Goal: Task Accomplishment & Management: Complete application form

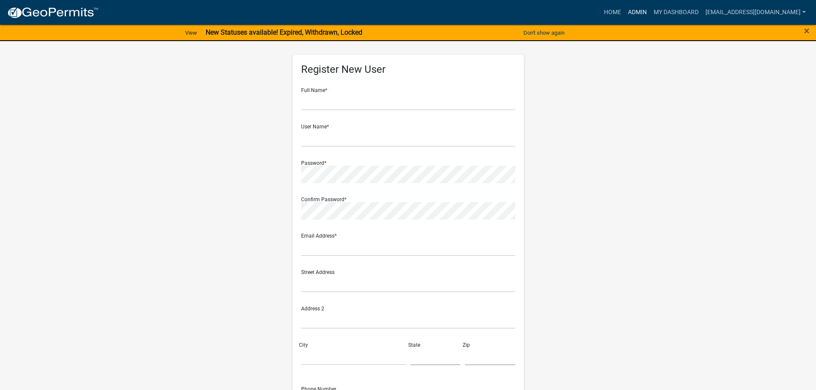
click at [648, 12] on link "Admin" at bounding box center [638, 12] width 26 height 16
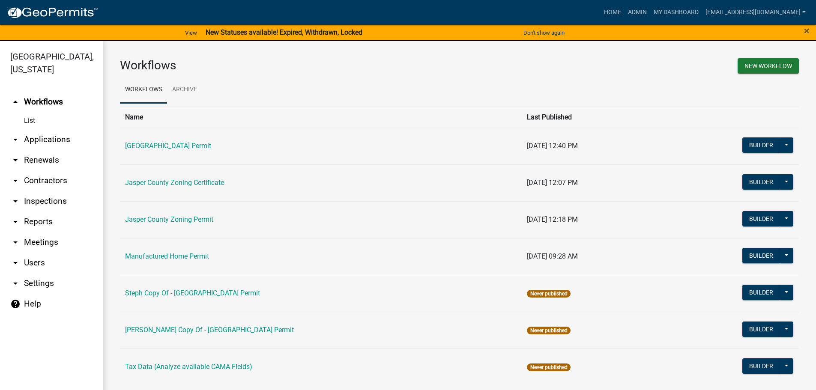
click at [45, 139] on link "arrow_drop_down Applications" at bounding box center [51, 139] width 103 height 21
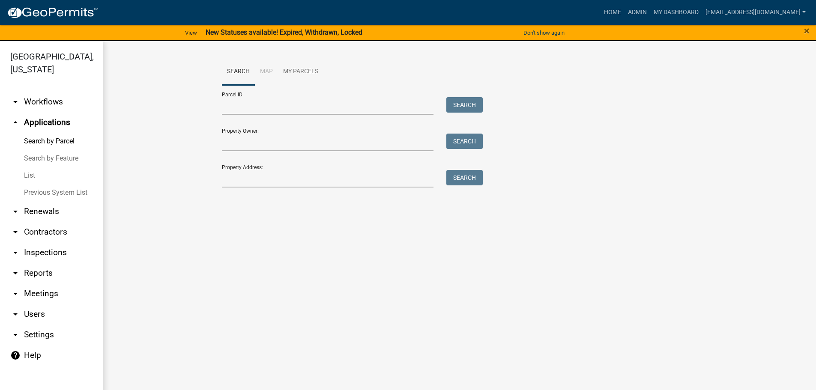
click at [33, 173] on link "List" at bounding box center [51, 175] width 103 height 17
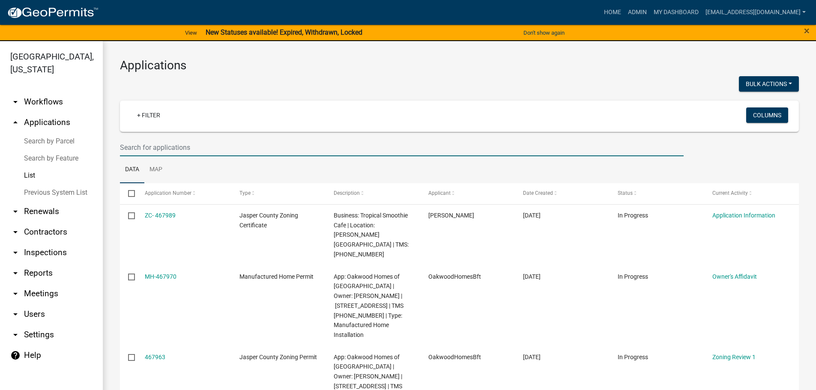
drag, startPoint x: 216, startPoint y: 144, endPoint x: 214, endPoint y: 140, distance: 5.4
click at [216, 144] on input "text" at bounding box center [402, 148] width 564 height 18
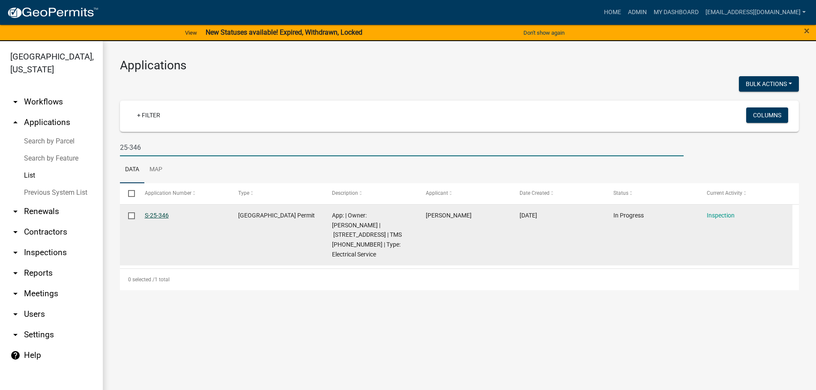
type input "25-346"
click at [159, 217] on link "S-25-346" at bounding box center [157, 215] width 24 height 7
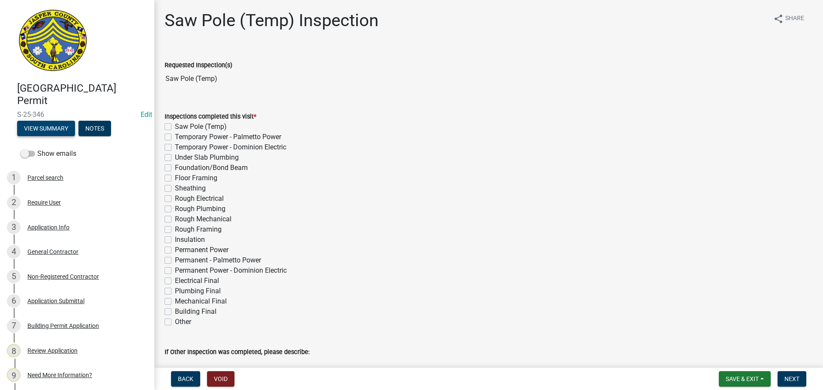
click at [48, 128] on button "View Summary" at bounding box center [46, 128] width 58 height 15
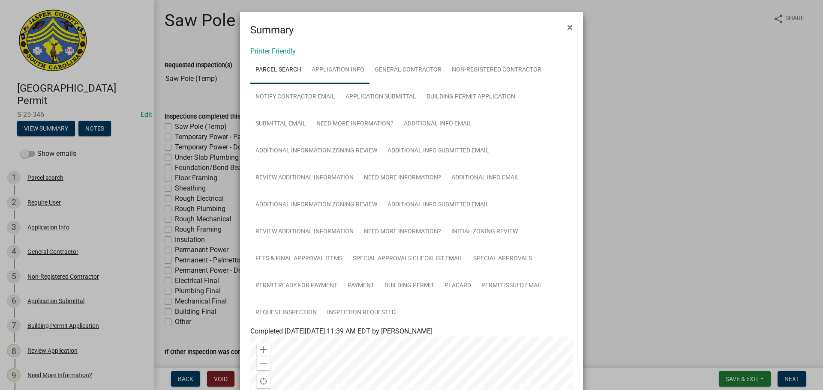
click at [341, 73] on link "Application Info" at bounding box center [337, 70] width 63 height 27
click at [567, 28] on span "×" at bounding box center [570, 27] width 6 height 12
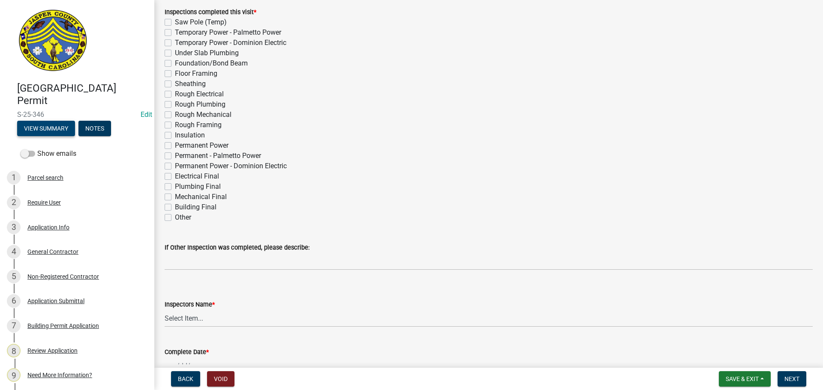
scroll to position [129, 0]
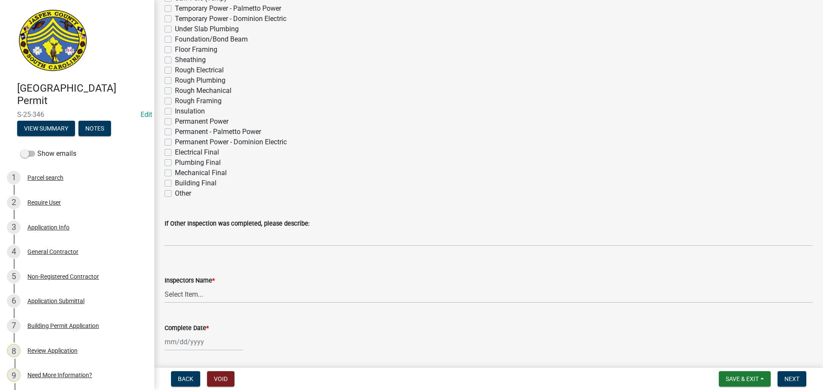
click at [175, 125] on label "Permanent Power" at bounding box center [202, 122] width 54 height 10
click at [175, 122] on input "Permanent Power" at bounding box center [178, 120] width 6 height 6
checkbox input "true"
checkbox input "false"
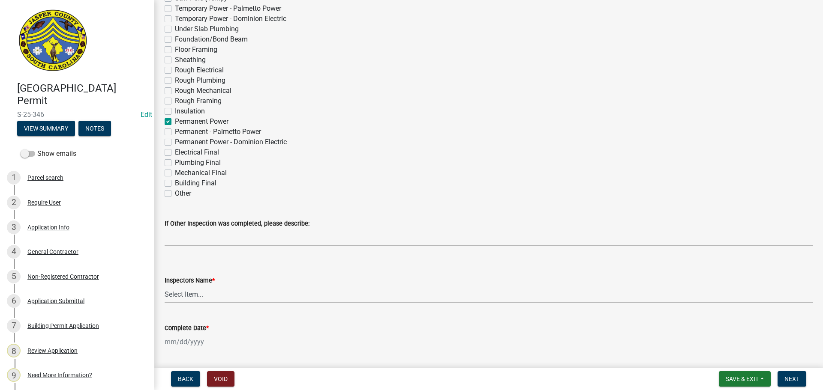
checkbox input "false"
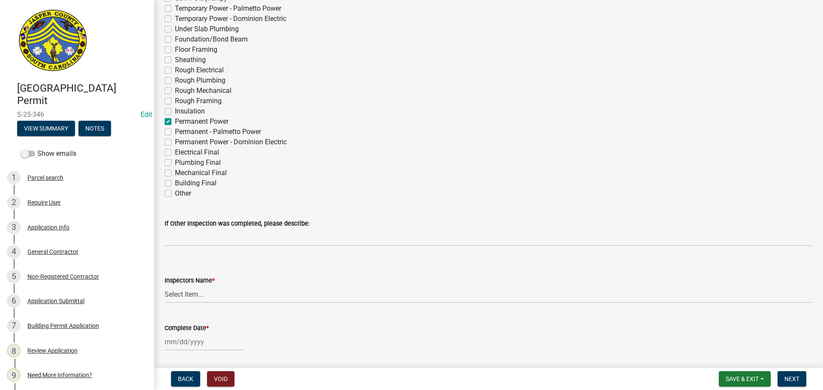
checkbox input "false"
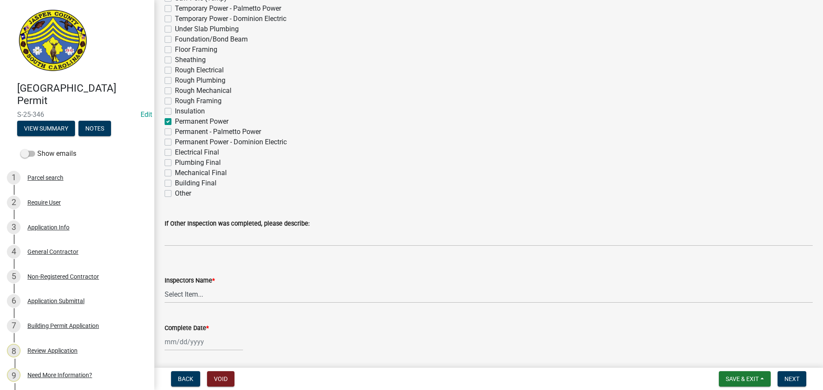
checkbox input "true"
checkbox input "false"
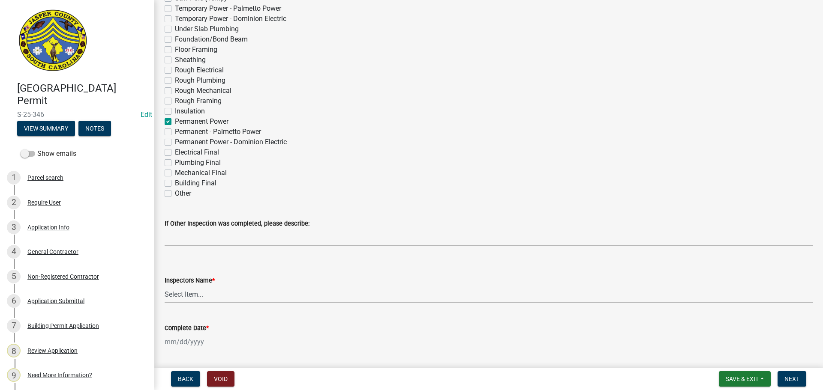
checkbox input "false"
click at [186, 293] on select "Select Item... jcorwin@jaspercounty.gov (John Corwin ) rcampbell (Ryan Campbell)" at bounding box center [489, 295] width 648 height 18
select select "2d9ba1e5-2fdd-4b15-98d0-073dcbeb5880"
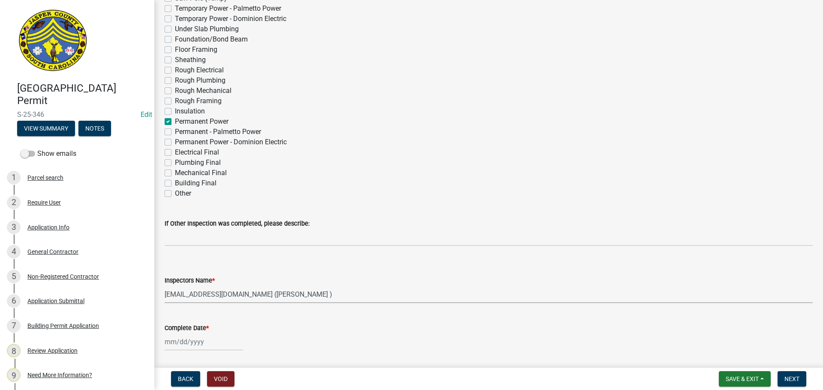
click at [165, 286] on select "Select Item... jcorwin@jaspercounty.gov (John Corwin ) rcampbell (Ryan Campbell)" at bounding box center [489, 295] width 648 height 18
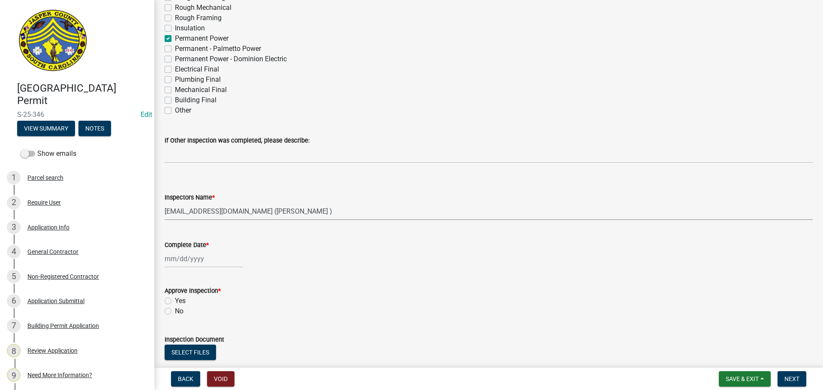
scroll to position [214, 0]
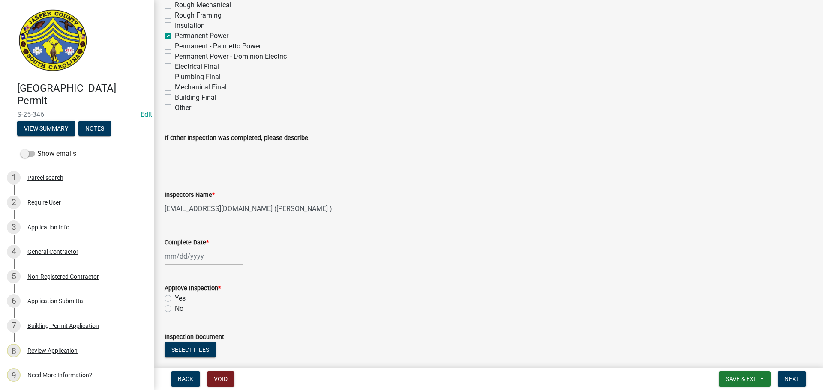
click at [183, 256] on div at bounding box center [204, 257] width 78 height 18
select select "8"
select select "2025"
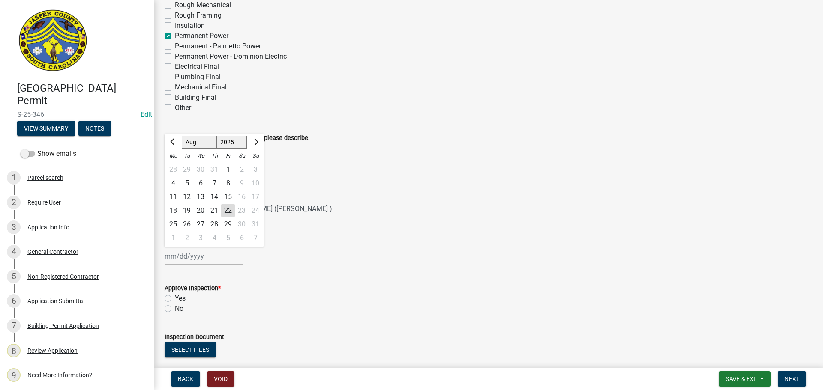
click at [230, 211] on div "22" at bounding box center [228, 211] width 14 height 14
type input "[DATE]"
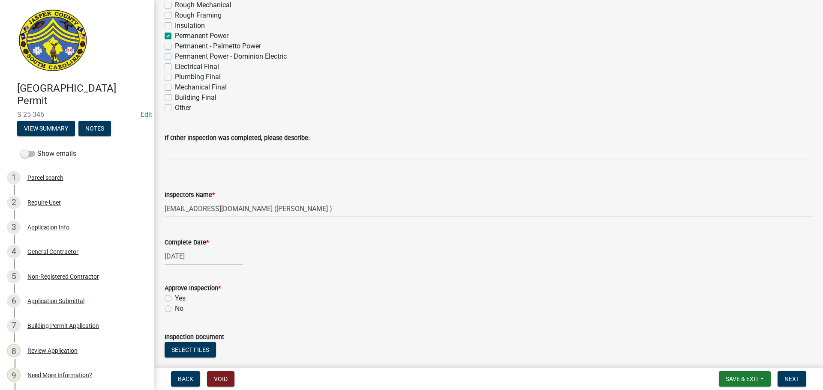
click at [175, 311] on label "No" at bounding box center [179, 309] width 9 height 10
click at [175, 309] on input "No" at bounding box center [178, 307] width 6 height 6
radio input "true"
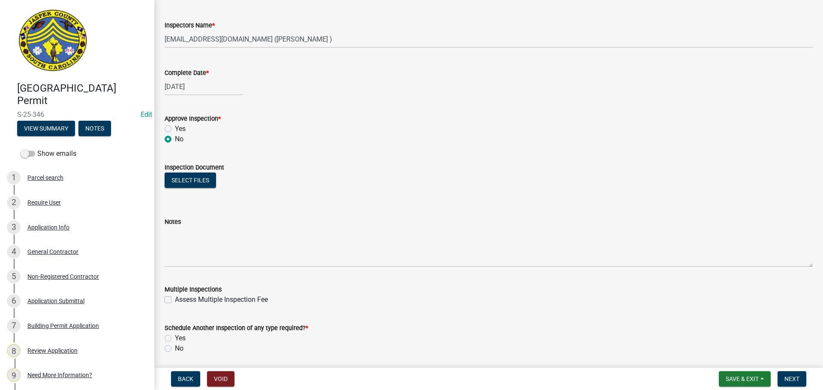
scroll to position [386, 0]
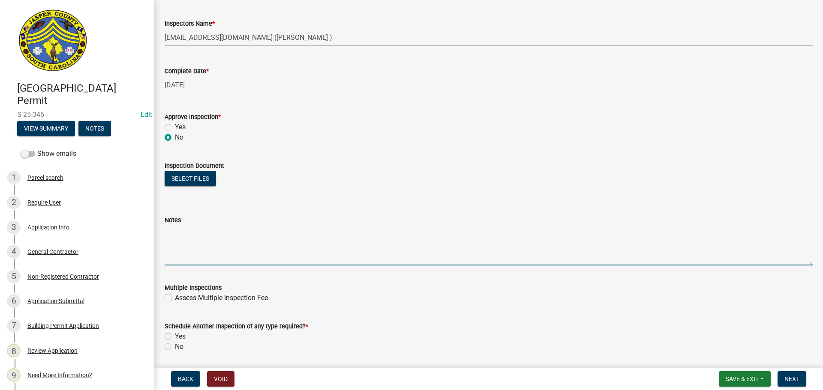
click at [213, 248] on textarea "Notes" at bounding box center [489, 245] width 648 height 40
click at [329, 231] on textarea "It appears that there are several buildings on property. Please contact the bui…" at bounding box center [489, 245] width 648 height 40
click at [279, 252] on textarea "Please contact the building official. It appears that the shed is being used as…" at bounding box center [489, 245] width 648 height 40
type textarea "Please contact the building official. It appears that the shed is being used as…"
click at [175, 336] on label "Yes" at bounding box center [180, 337] width 11 height 10
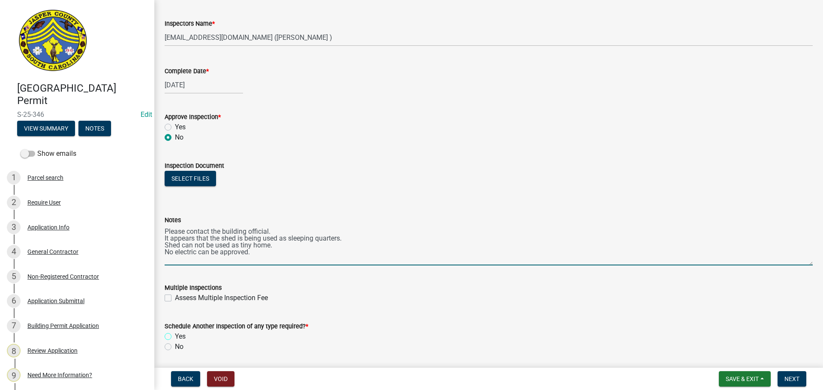
click at [175, 336] on input "Yes" at bounding box center [178, 335] width 6 height 6
radio input "true"
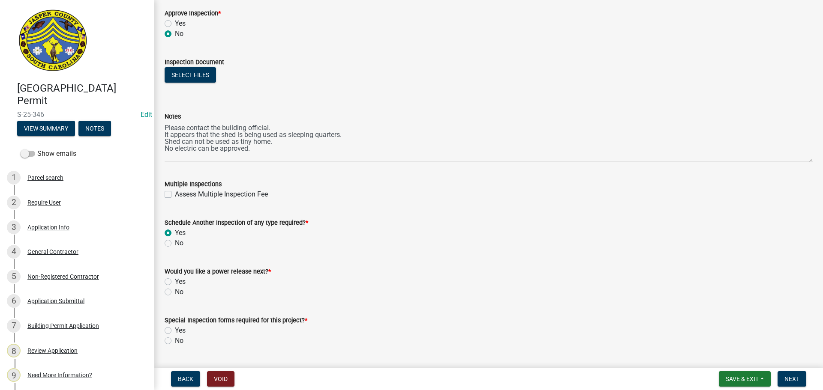
scroll to position [512, 0]
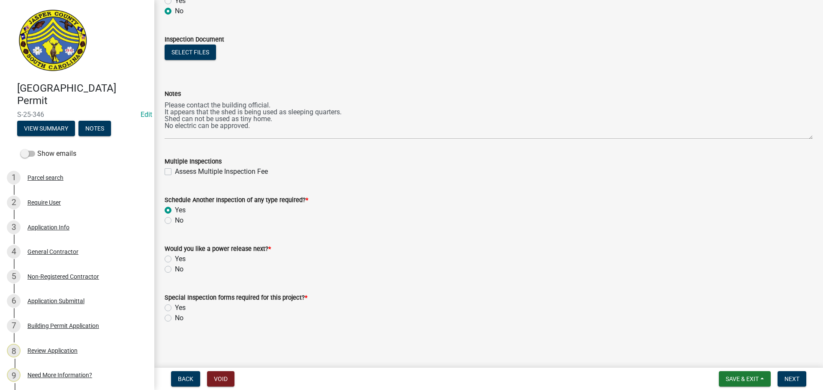
click at [175, 269] on label "No" at bounding box center [179, 269] width 9 height 10
click at [175, 269] on input "No" at bounding box center [178, 267] width 6 height 6
radio input "true"
click at [175, 320] on label "No" at bounding box center [179, 318] width 9 height 10
click at [175, 319] on input "No" at bounding box center [178, 316] width 6 height 6
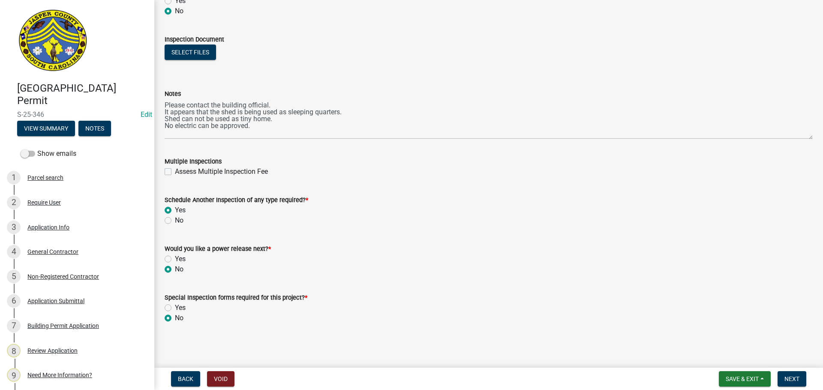
radio input "true"
click at [785, 376] on span "Next" at bounding box center [791, 379] width 15 height 7
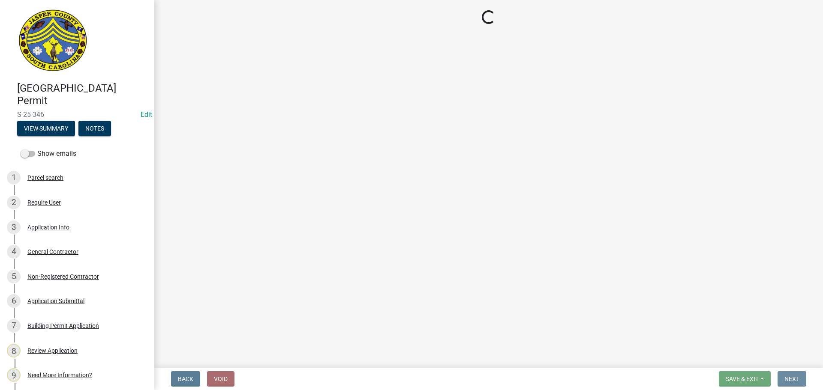
scroll to position [0, 0]
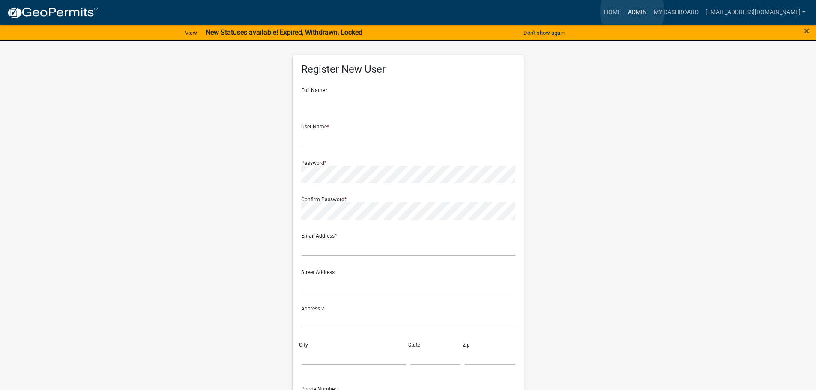
click at [633, 12] on link "Admin" at bounding box center [638, 12] width 26 height 16
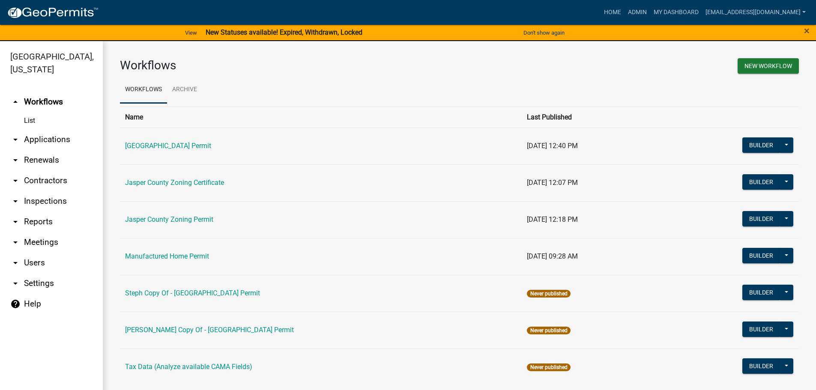
click at [41, 143] on link "arrow_drop_down Applications" at bounding box center [51, 139] width 103 height 21
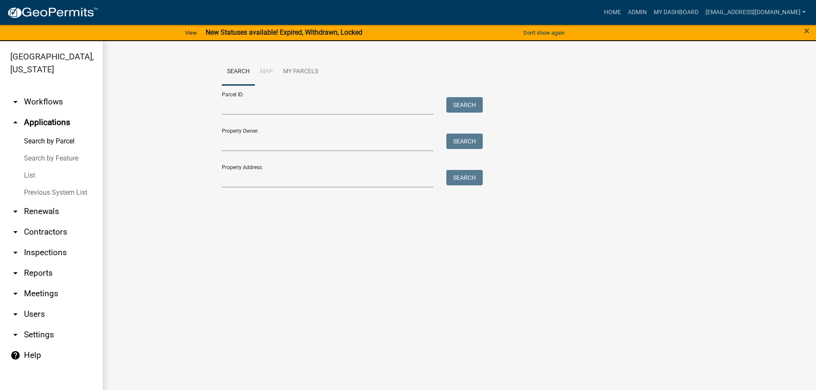
click at [34, 176] on link "List" at bounding box center [51, 175] width 103 height 17
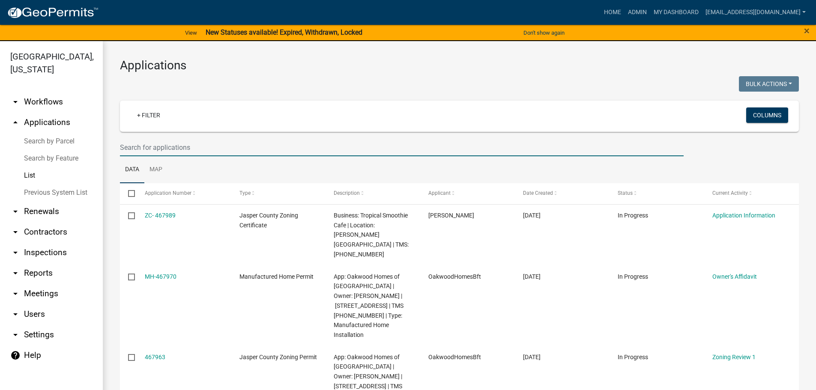
click at [216, 152] on input "text" at bounding box center [402, 148] width 564 height 18
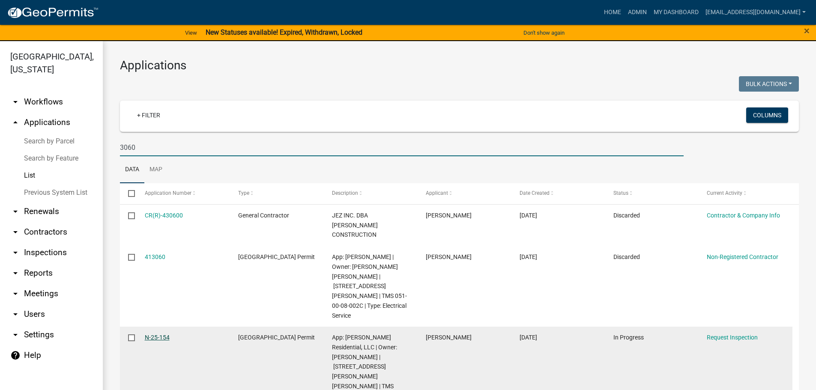
type input "3060"
click at [161, 334] on link "N-25-154" at bounding box center [157, 337] width 25 height 7
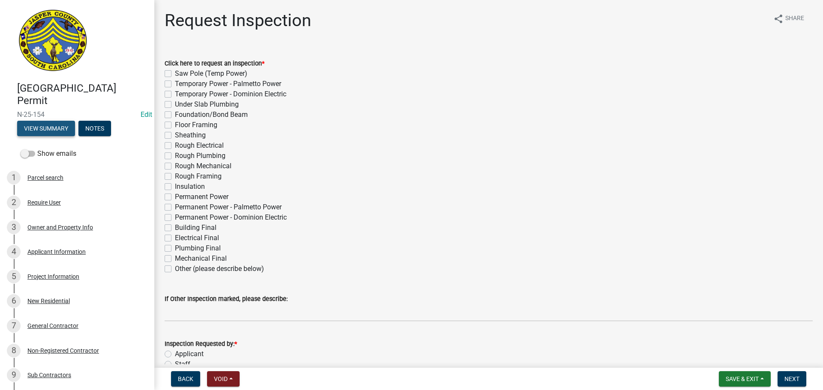
click at [33, 127] on button "View Summary" at bounding box center [46, 128] width 58 height 15
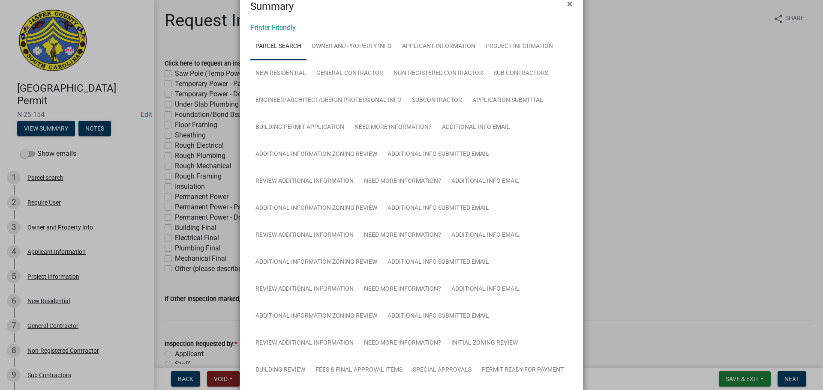
scroll to position [3, 0]
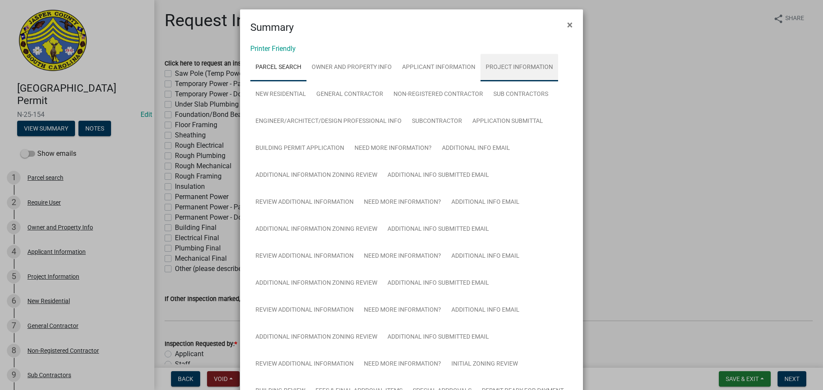
click at [524, 66] on link "Project Information" at bounding box center [519, 67] width 78 height 27
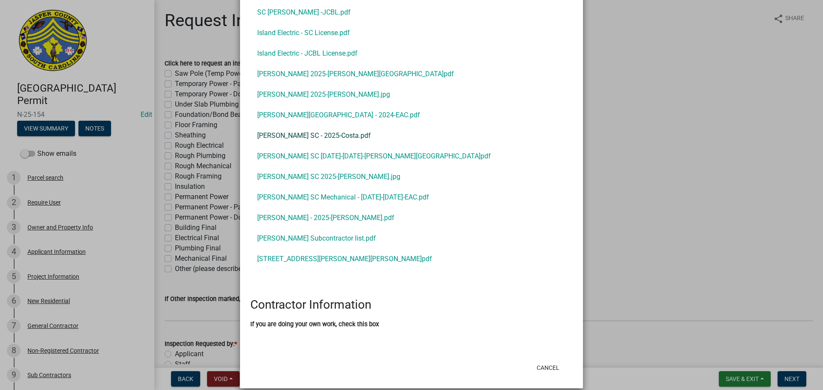
scroll to position [1216, 0]
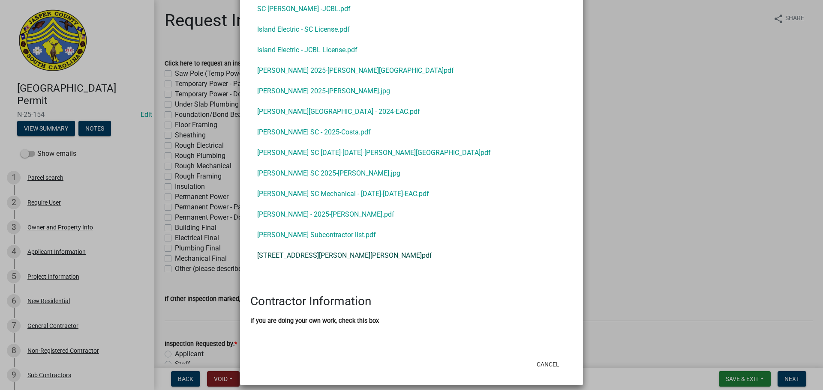
click at [312, 249] on link "3060 Bellinger Hill Rd.pdf" at bounding box center [411, 256] width 322 height 21
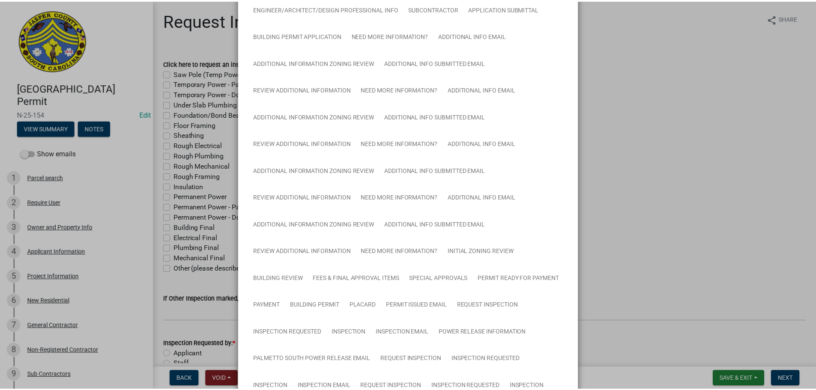
scroll to position [0, 0]
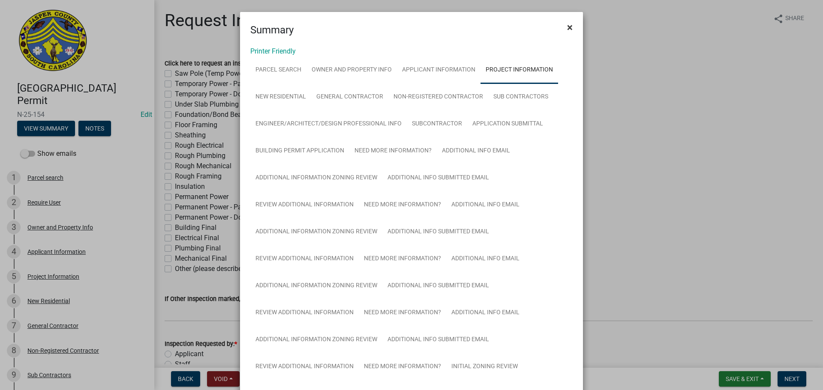
click at [567, 27] on span "×" at bounding box center [570, 27] width 6 height 12
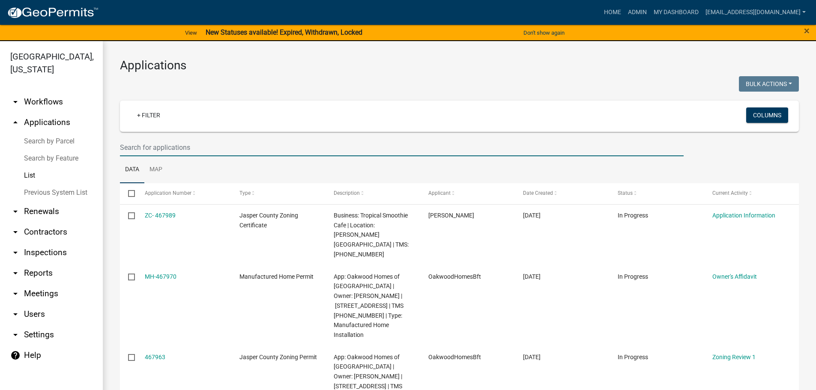
click at [238, 141] on input "text" at bounding box center [402, 148] width 564 height 18
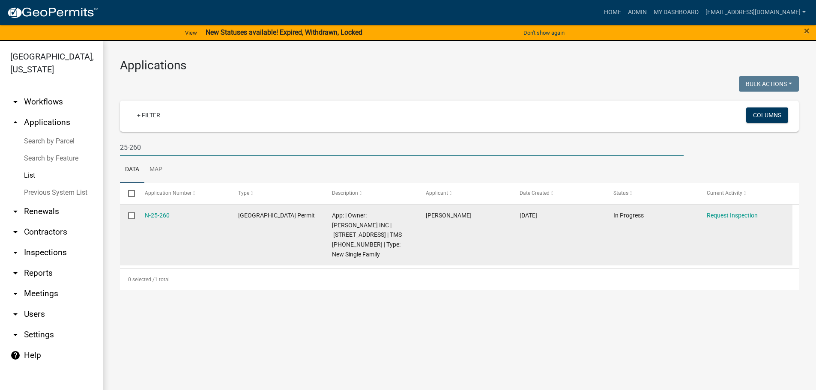
type input "25-260"
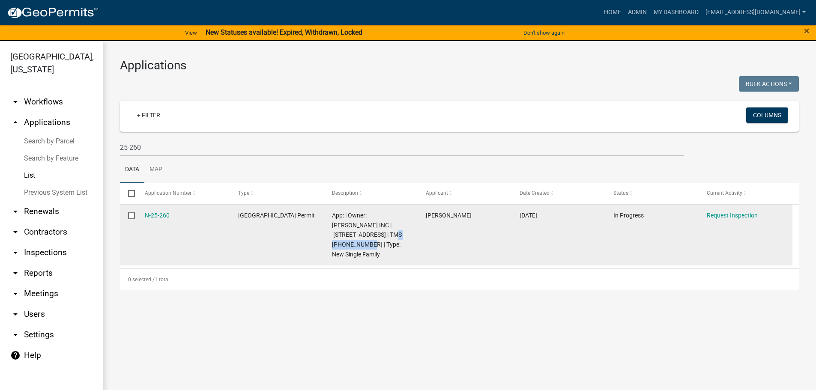
drag, startPoint x: 383, startPoint y: 234, endPoint x: 345, endPoint y: 233, distance: 38.2
click at [345, 233] on span "App: | Owner: D R HORTON INC | 187 CASTLE HILL Dr | TMS 091-02-00-174 | Type: N…" at bounding box center [367, 235] width 70 height 46
copy span "091-02-00-174"
